Goal: Task Accomplishment & Management: Complete application form

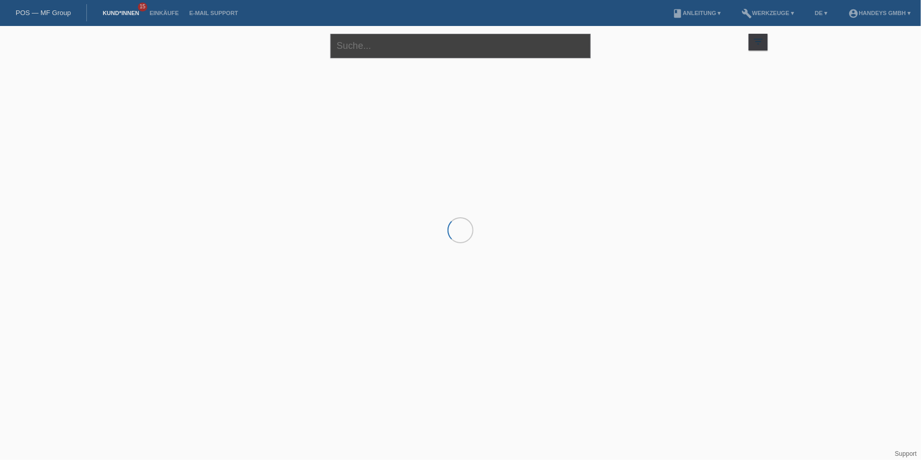
click at [376, 42] on input "text" at bounding box center [460, 46] width 260 height 24
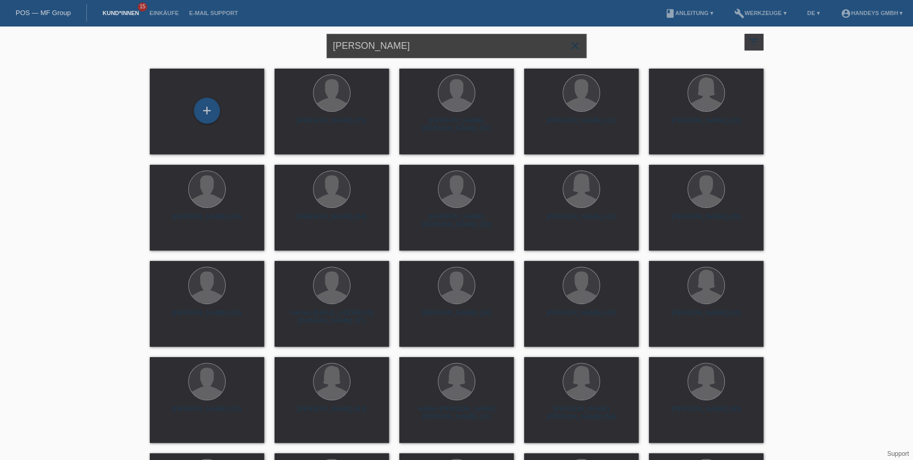
type input "milorad"
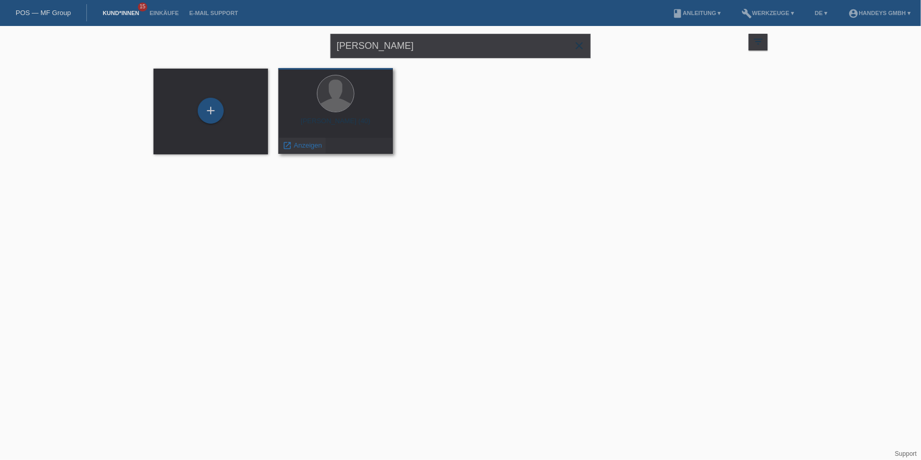
click at [312, 148] on span "Anzeigen" at bounding box center [308, 145] width 28 height 8
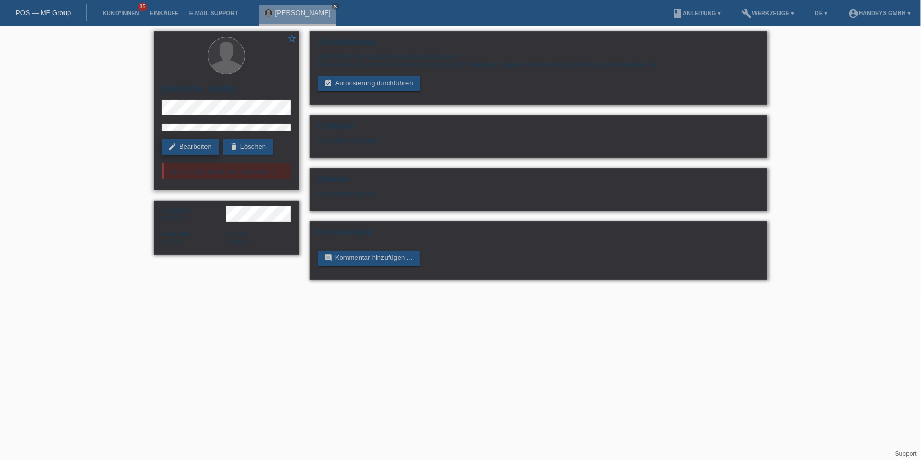
click at [209, 150] on link "edit Bearbeiten" at bounding box center [190, 147] width 57 height 16
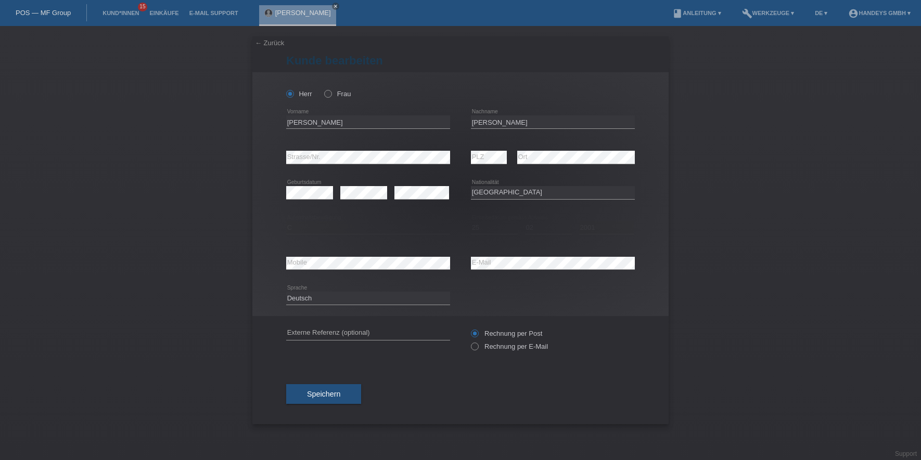
select select "BA"
select select "C"
select select "25"
select select "02"
select select "2001"
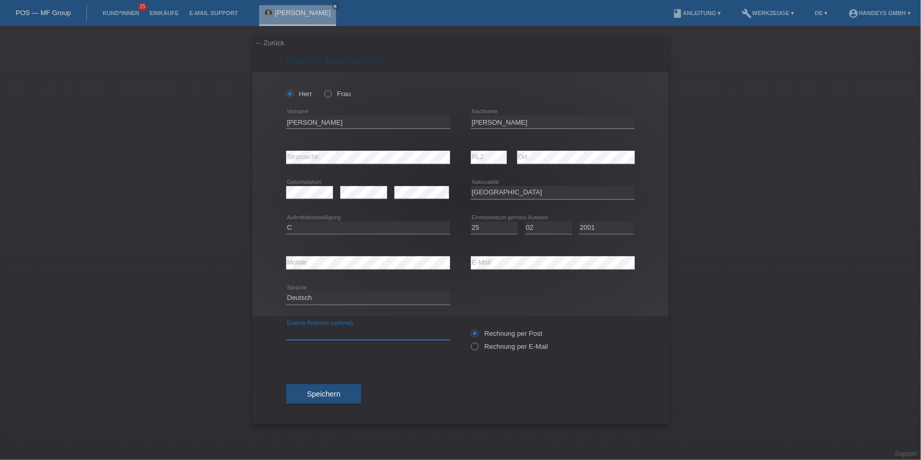
click at [309, 337] on input "text" at bounding box center [368, 333] width 164 height 13
type input "DERYA"
click at [493, 273] on div "error E-Mail" at bounding box center [553, 263] width 164 height 35
click at [496, 271] on div "error E-Mail" at bounding box center [553, 263] width 164 height 35
click at [505, 269] on icon at bounding box center [553, 269] width 164 height 1
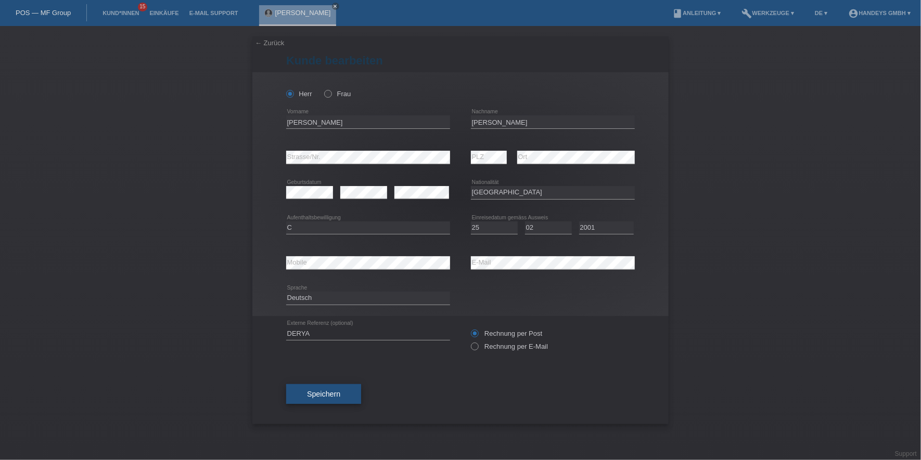
click at [320, 386] on button "Speichern" at bounding box center [323, 394] width 75 height 20
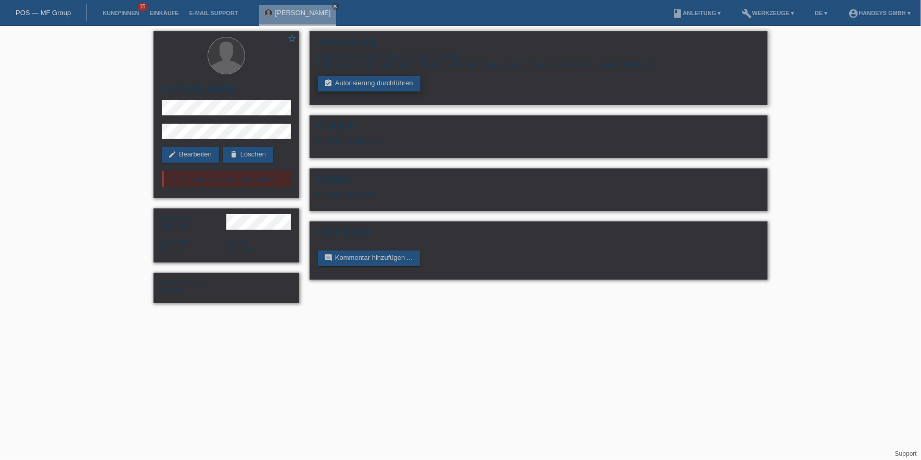
click at [374, 85] on link "assignment_turned_in Autorisierung durchführen" at bounding box center [369, 84] width 102 height 16
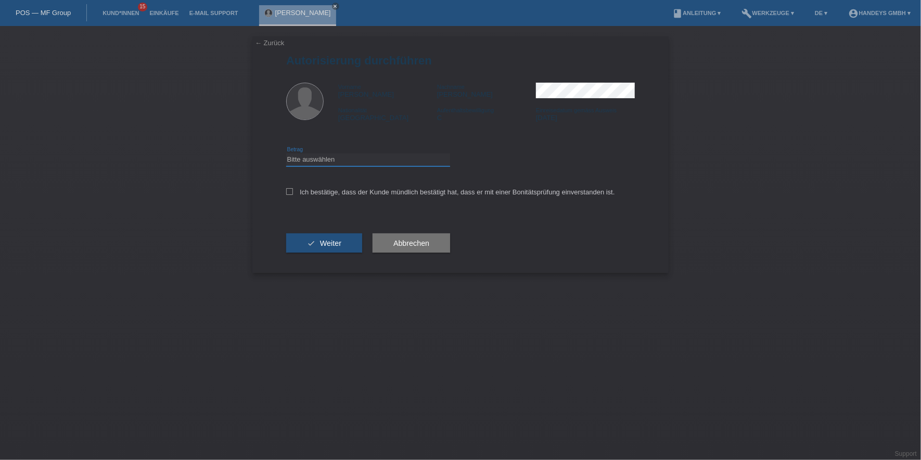
click at [349, 163] on select "Bitte auswählen CHF 1.00 - CHF 499.00 CHF 500.00 - CHF 1'999.00 CHF 2'000.00 - …" at bounding box center [368, 159] width 164 height 12
select select "3"
click at [286, 153] on select "Bitte auswählen CHF 1.00 - CHF 499.00 CHF 500.00 - CHF 1'999.00 CHF 2'000.00 - …" at bounding box center [368, 159] width 164 height 12
click at [343, 186] on div "Ich bestätige, dass der Kunde mündlich bestätigt hat, dass er mit einer Bonität…" at bounding box center [460, 195] width 349 height 35
click at [347, 191] on label "Ich bestätige, dass der Kunde mündlich bestätigt hat, dass er mit einer Bonität…" at bounding box center [450, 192] width 329 height 8
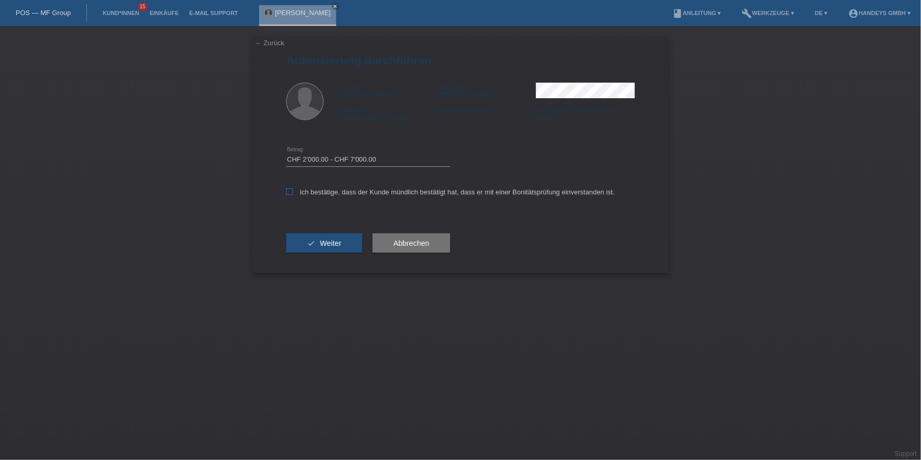
click at [293, 191] on input "Ich bestätige, dass der Kunde mündlich bestätigt hat, dass er mit einer Bonität…" at bounding box center [289, 191] width 7 height 7
checkbox input "true"
click at [338, 245] on span "Weiter" at bounding box center [330, 243] width 21 height 8
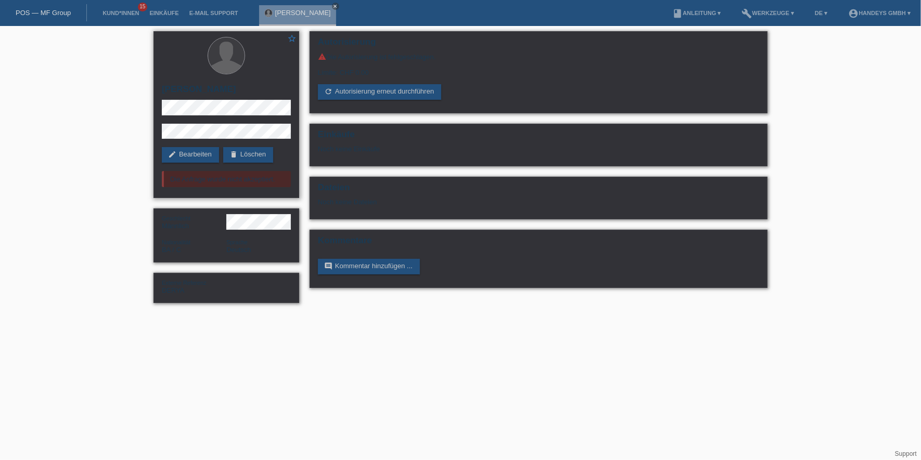
click at [215, 165] on div "star_border Milorad Garic edit Bearbeiten delete Löschen Die Anfrage wurde nich…" at bounding box center [226, 114] width 146 height 167
click at [211, 161] on link "edit Bearbeiten" at bounding box center [190, 155] width 57 height 16
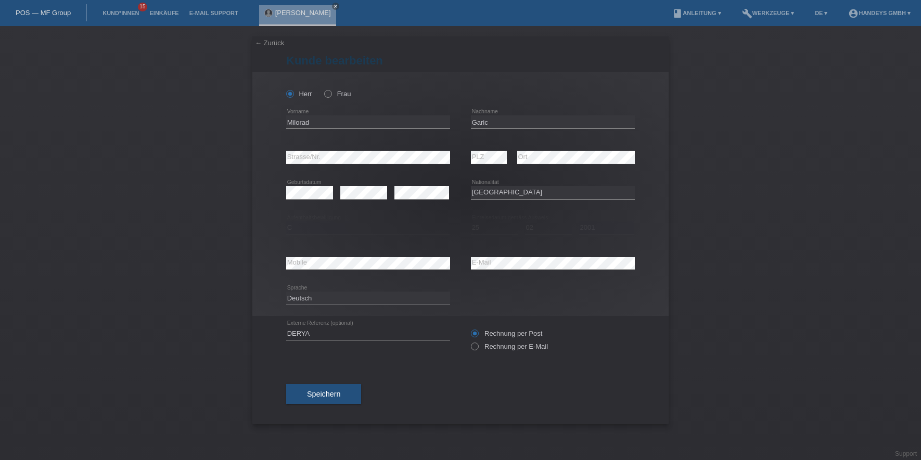
select select "BA"
select select "C"
select select "25"
select select "02"
select select "2001"
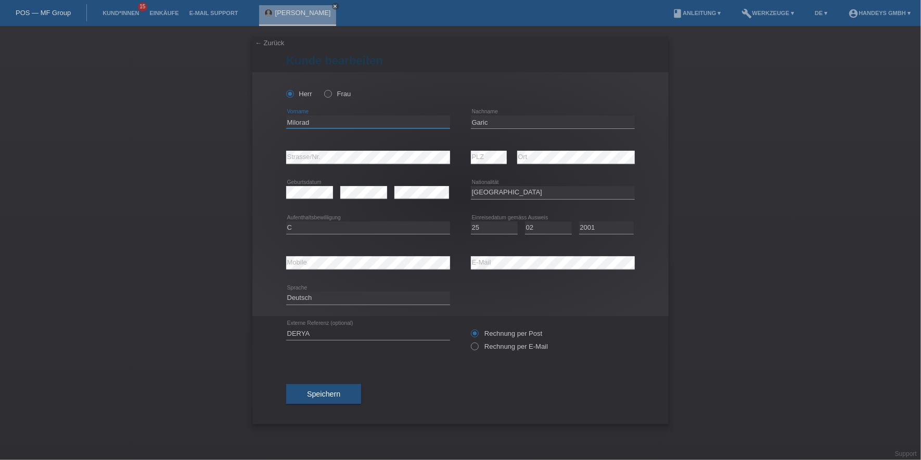
click at [297, 124] on input "Milorad" at bounding box center [368, 121] width 164 height 13
click at [486, 121] on input "Garic" at bounding box center [553, 121] width 164 height 13
click at [297, 124] on input "Milorad" at bounding box center [368, 121] width 164 height 13
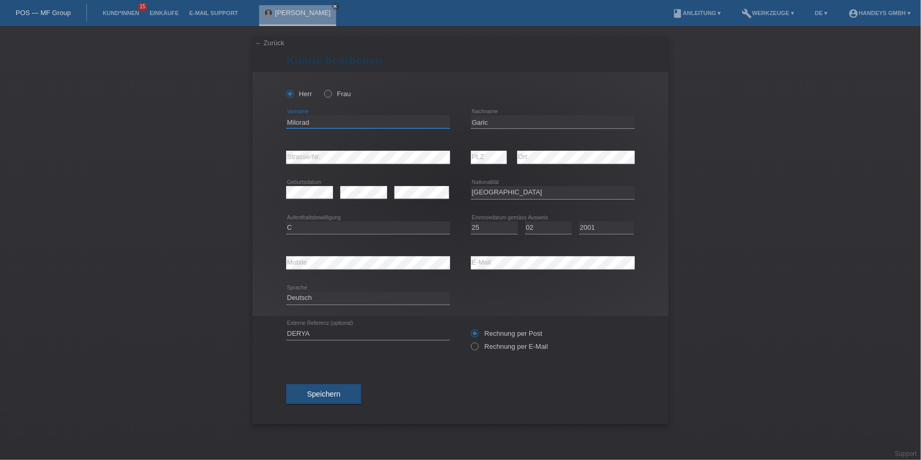
click at [297, 124] on input "Milorad" at bounding box center [368, 121] width 164 height 13
click at [270, 161] on div "[PERSON_NAME] Frau [GEOGRAPHIC_DATA] error Vorname C" at bounding box center [460, 194] width 416 height 244
click at [498, 159] on div "error PLZ error Ort" at bounding box center [553, 157] width 164 height 35
click at [469, 262] on div "error Mobile error E-Mail" at bounding box center [460, 263] width 349 height 35
click at [301, 270] on div "error Mobile" at bounding box center [368, 263] width 164 height 35
